Goal: Find contact information: Find contact information

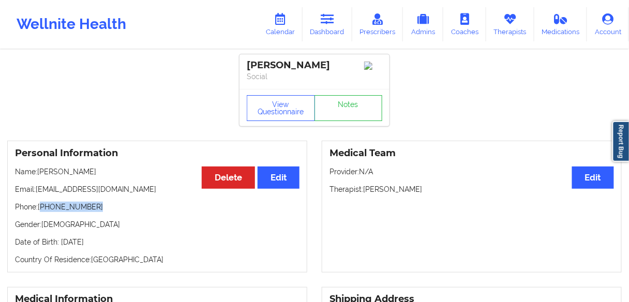
drag, startPoint x: 425, startPoint y: 193, endPoint x: 360, endPoint y: 170, distance: 69.1
click at [365, 191] on p "Therapist: [PERSON_NAME]" at bounding box center [472, 189] width 285 height 10
copy p "[PERSON_NAME]"
click at [338, 27] on link "Dashboard" at bounding box center [328, 24] width 50 height 34
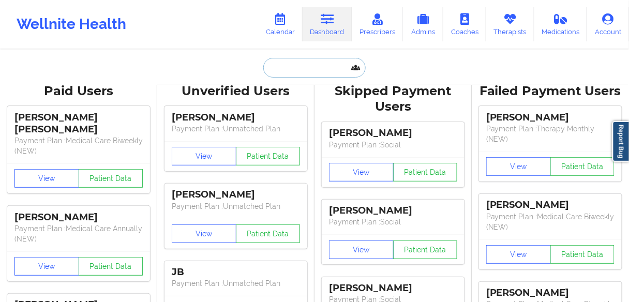
click at [315, 67] on input "text" at bounding box center [314, 68] width 102 height 20
paste input "[PERSON_NAME]"
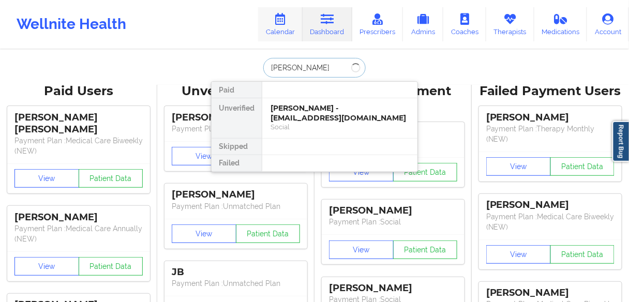
type input "[PERSON_NAME]"
click at [283, 20] on icon at bounding box center [280, 18] width 13 height 11
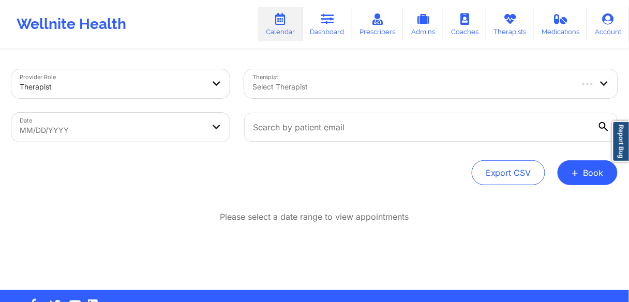
click at [333, 86] on div at bounding box center [412, 87] width 319 height 12
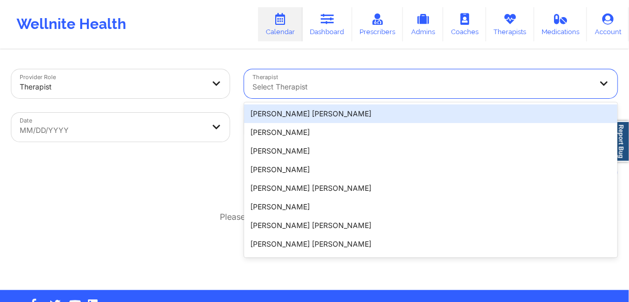
paste input "[PERSON_NAME]"
type input "[PERSON_NAME]"
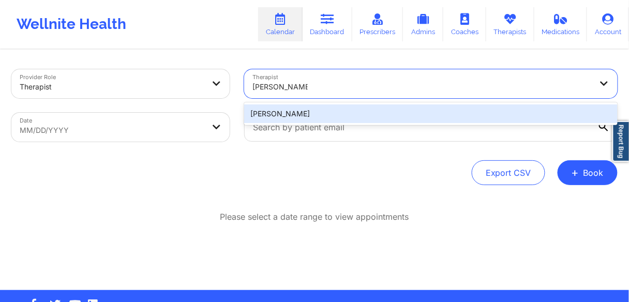
click at [262, 116] on div "[PERSON_NAME]" at bounding box center [431, 114] width 374 height 19
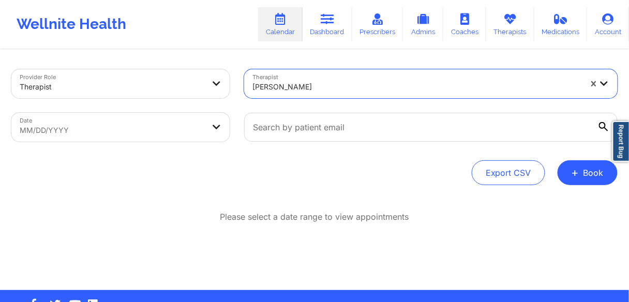
select select "2025-8"
select select "2025-9"
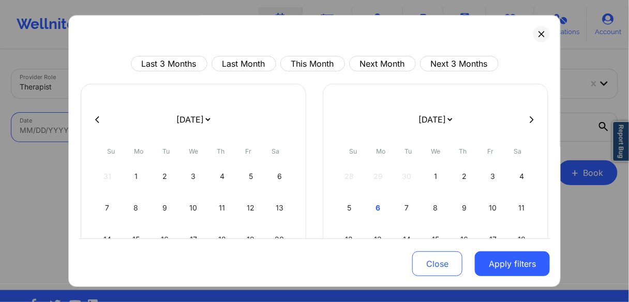
click at [102, 132] on body "Wellnite Health Calendar Dashboard Prescribers Admins Coaches Therapists Medica…" at bounding box center [314, 151] width 629 height 302
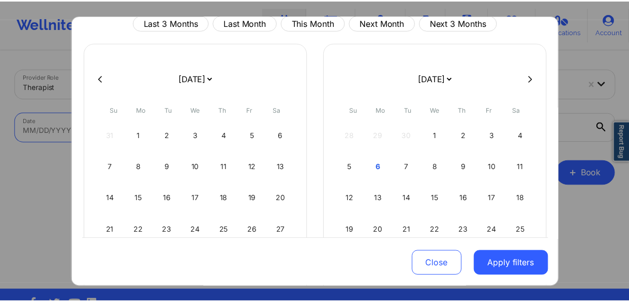
scroll to position [83, 0]
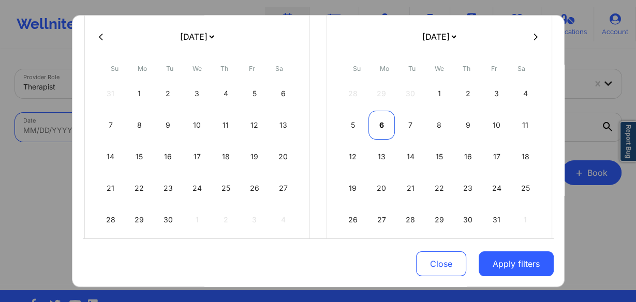
click at [378, 126] on div "6" at bounding box center [381, 125] width 26 height 29
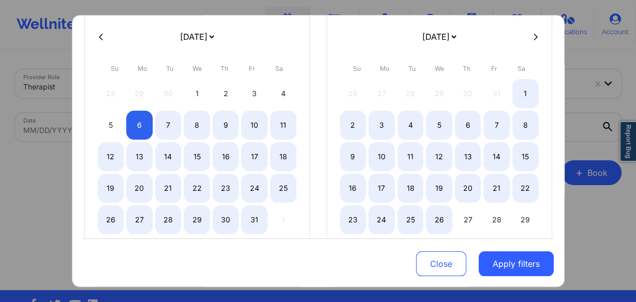
select select "2025-9"
select select "2025-10"
select select "2025-9"
select select "2025-10"
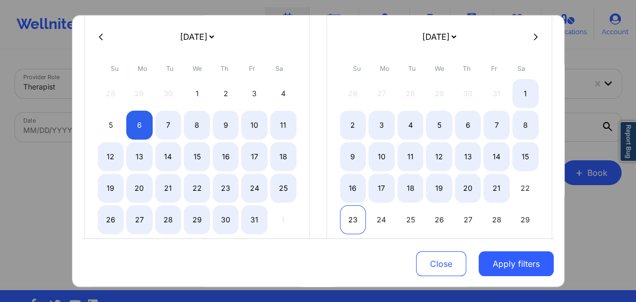
select select "2025-9"
select select "2025-10"
click at [354, 215] on div "23" at bounding box center [353, 219] width 26 height 29
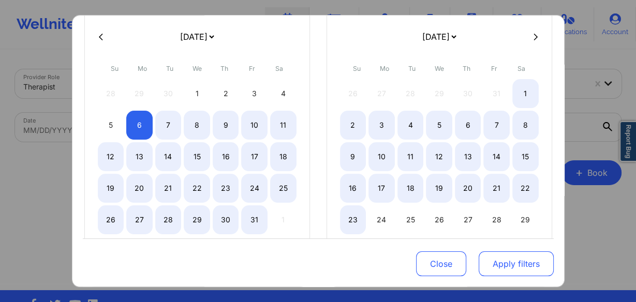
select select "2025-9"
select select "2025-10"
click at [513, 270] on button "Apply filters" at bounding box center [516, 263] width 75 height 25
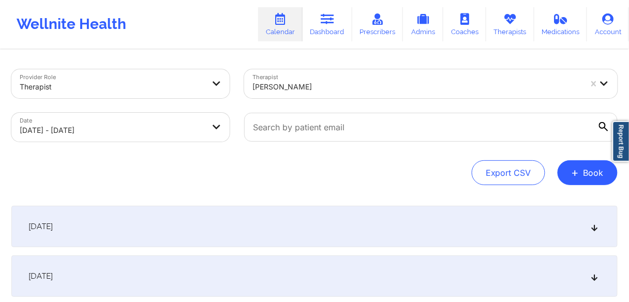
click at [154, 219] on div "[DATE]" at bounding box center [314, 226] width 606 height 41
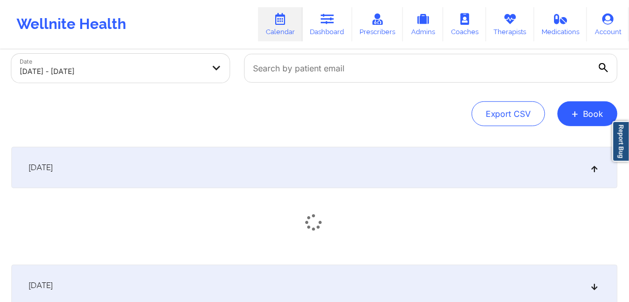
scroll to position [124, 0]
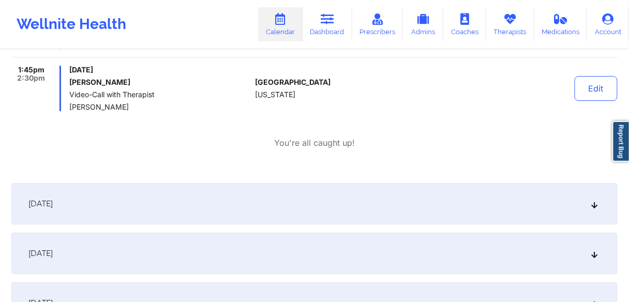
click at [81, 209] on div "[DATE]" at bounding box center [314, 203] width 606 height 41
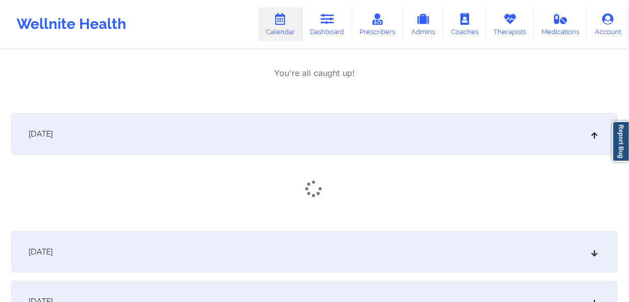
scroll to position [911, 0]
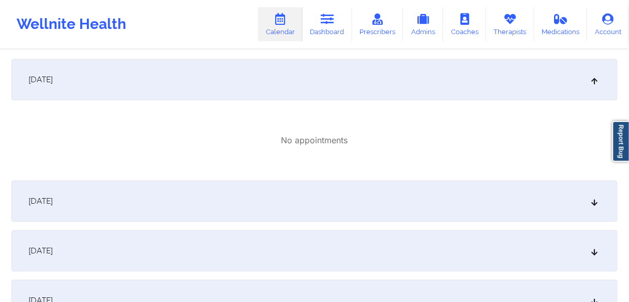
click at [99, 201] on div "[DATE]" at bounding box center [314, 201] width 606 height 41
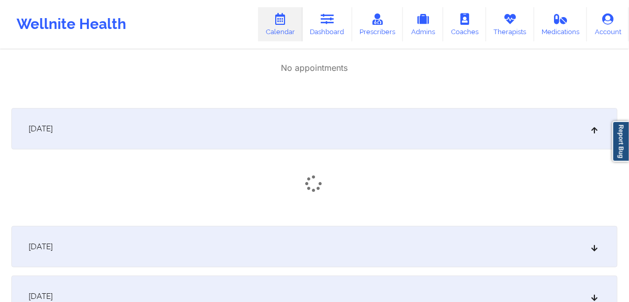
scroll to position [1035, 0]
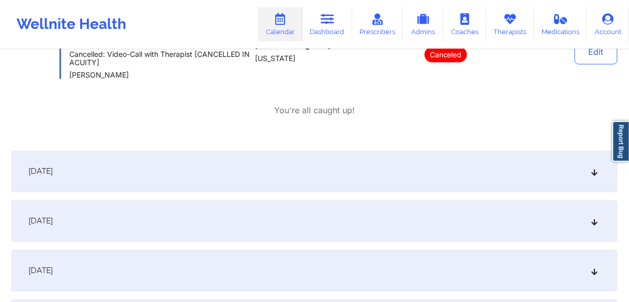
drag, startPoint x: 111, startPoint y: 177, endPoint x: 120, endPoint y: 228, distance: 51.9
click at [111, 178] on div "[DATE]" at bounding box center [314, 171] width 606 height 41
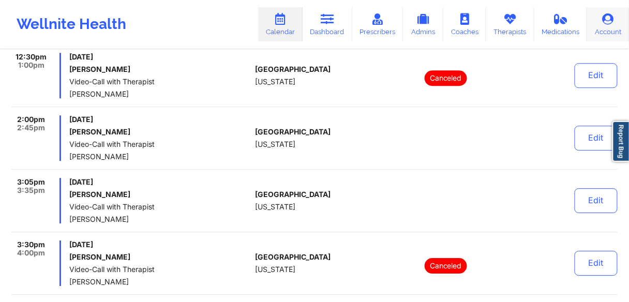
scroll to position [1614, 0]
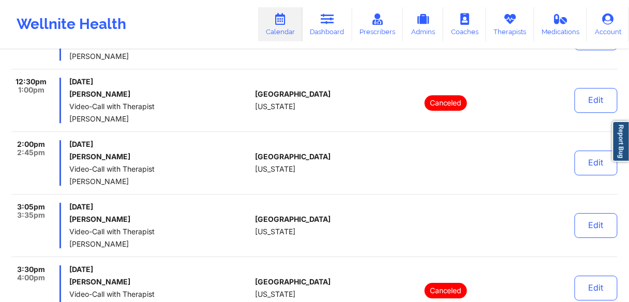
drag, startPoint x: 309, startPoint y: 26, endPoint x: 324, endPoint y: 42, distance: 21.6
click at [309, 26] on link "Dashboard" at bounding box center [328, 24] width 50 height 34
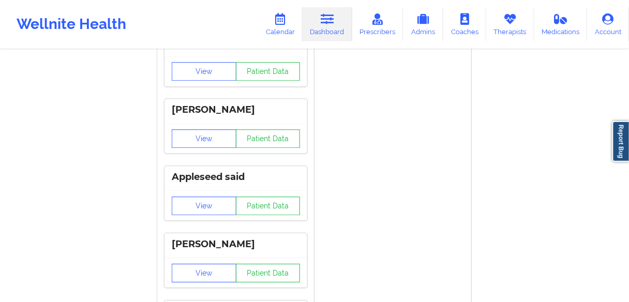
click at [326, 32] on link "Dashboard" at bounding box center [328, 24] width 50 height 34
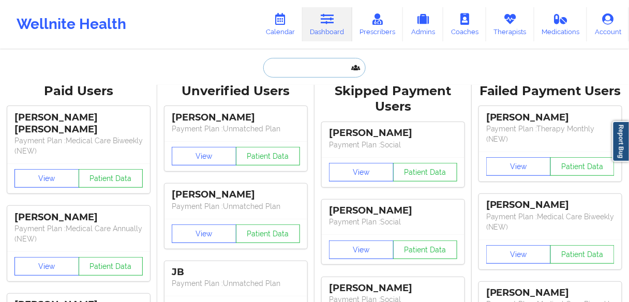
click at [293, 59] on input "text" at bounding box center [314, 68] width 102 height 20
click at [296, 68] on input "text" at bounding box center [314, 68] width 102 height 20
paste input "[PERSON_NAME]"
type input "[PERSON_NAME]"
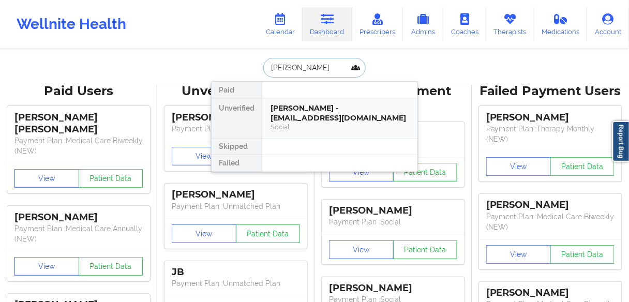
click at [296, 110] on div "[PERSON_NAME] - [EMAIL_ADDRESS][DOMAIN_NAME]" at bounding box center [340, 112] width 139 height 19
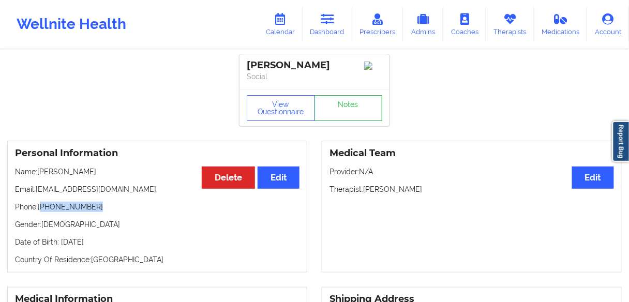
drag, startPoint x: 107, startPoint y: 208, endPoint x: 66, endPoint y: 199, distance: 42.3
click at [42, 211] on p "Phone: [PHONE_NUMBER]" at bounding box center [157, 207] width 285 height 10
copy p "[PHONE_NUMBER]"
